Goal: Find specific page/section

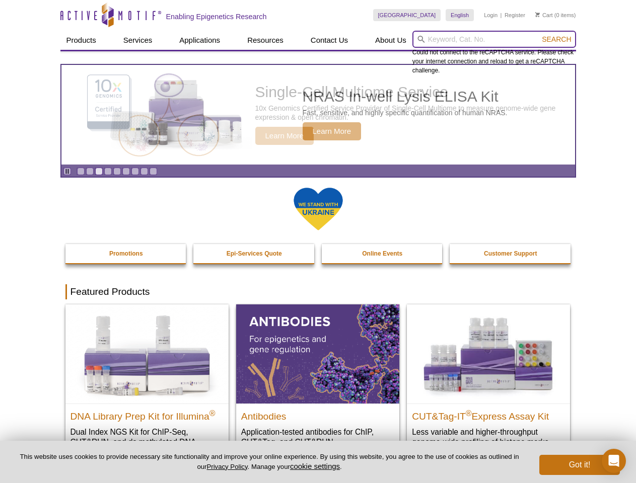
click at [494, 39] on input "search" at bounding box center [494, 39] width 164 height 17
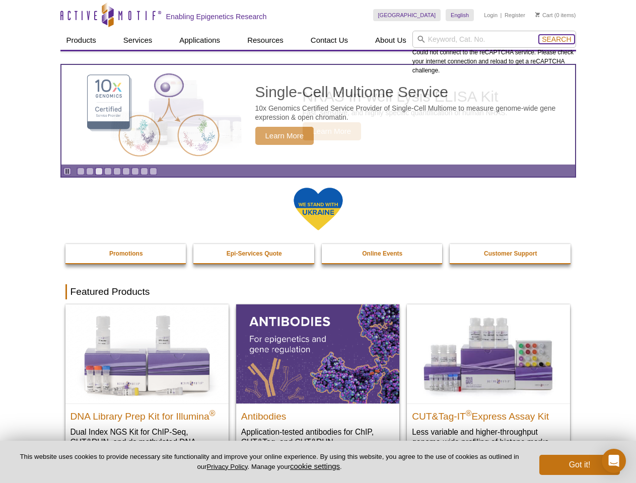
click at [556, 39] on span "Search" at bounding box center [556, 39] width 29 height 8
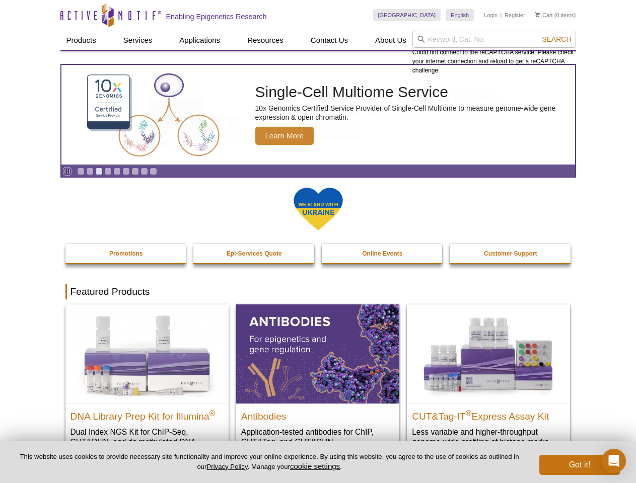
click at [67, 171] on icon "Pause" at bounding box center [67, 171] width 7 height 7
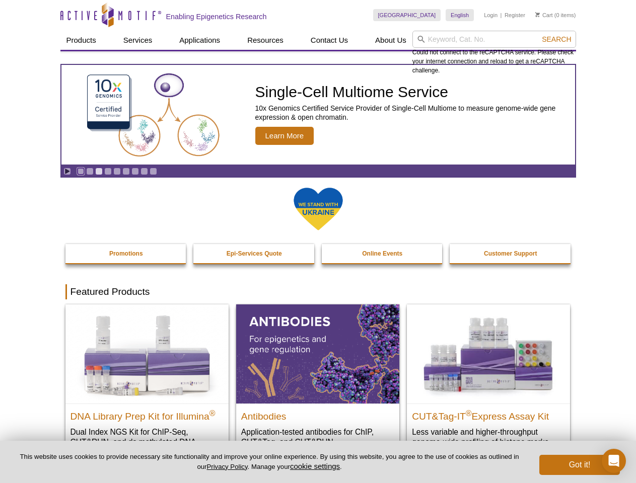
click at [81, 171] on link "Go to slide 1" at bounding box center [81, 172] width 8 height 8
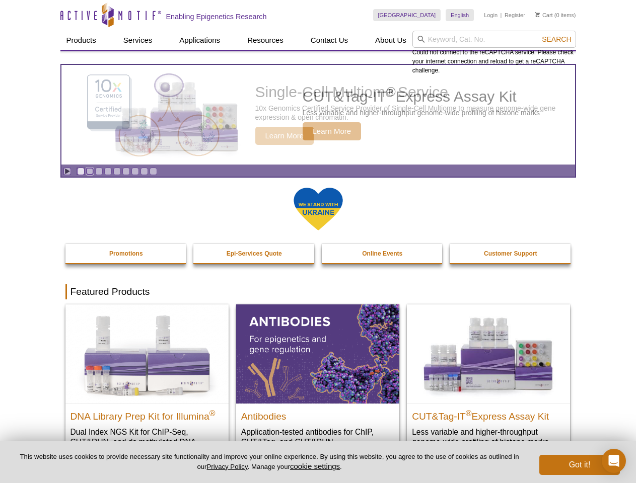
click at [90, 171] on link "Go to slide 2" at bounding box center [90, 172] width 8 height 8
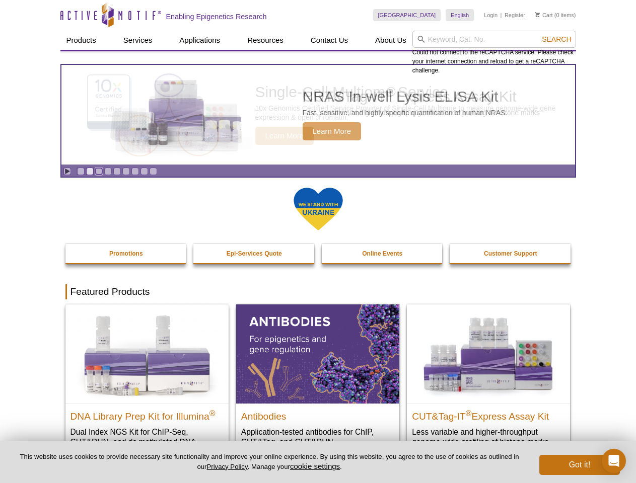
click at [99, 171] on link "Go to slide 3" at bounding box center [99, 172] width 8 height 8
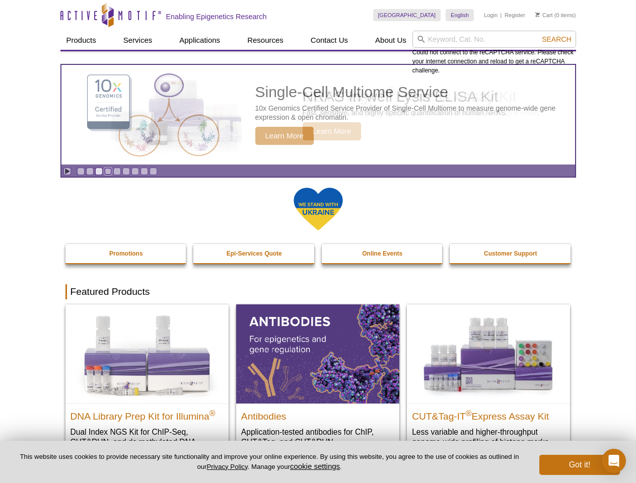
click at [108, 171] on link "Go to slide 4" at bounding box center [108, 172] width 8 height 8
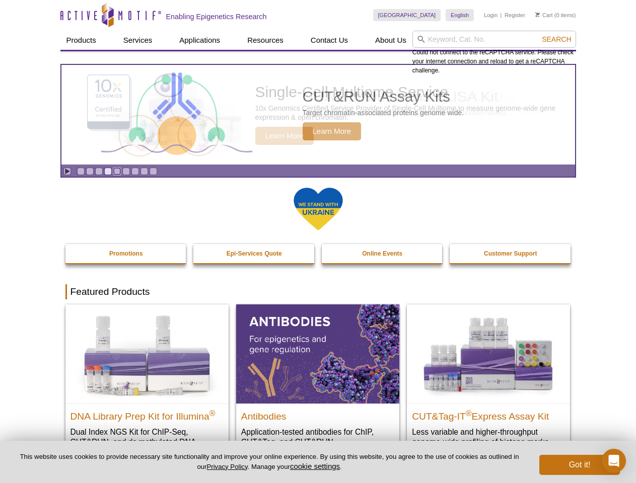
click at [117, 171] on link "Go to slide 5" at bounding box center [117, 172] width 8 height 8
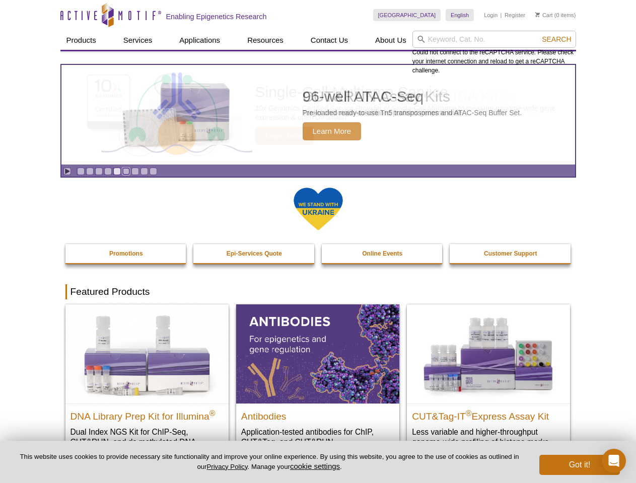
click at [126, 171] on link "Go to slide 6" at bounding box center [126, 172] width 8 height 8
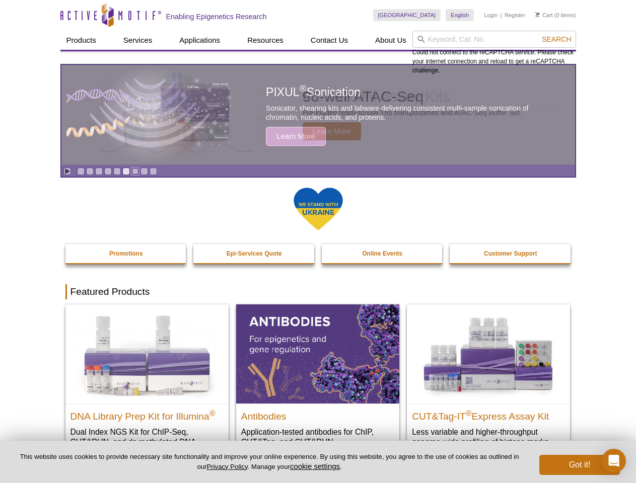
click at [135, 171] on link "Go to slide 7" at bounding box center [135, 172] width 8 height 8
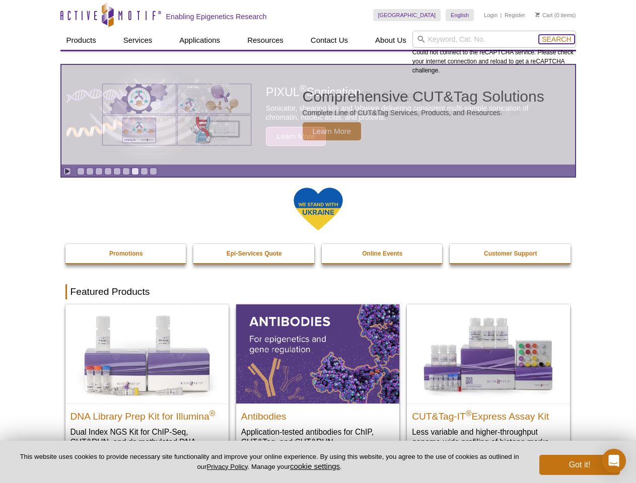
click at [556, 39] on span "Search" at bounding box center [556, 39] width 29 height 8
